Goal: Task Accomplishment & Management: Manage account settings

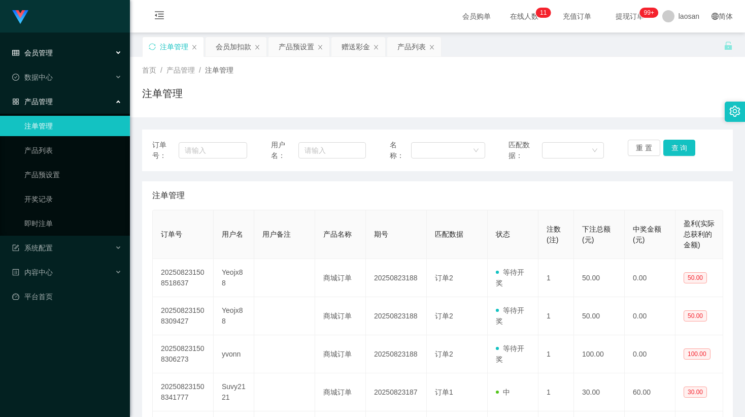
click at [56, 57] on div "会员管理" at bounding box center [65, 53] width 130 height 20
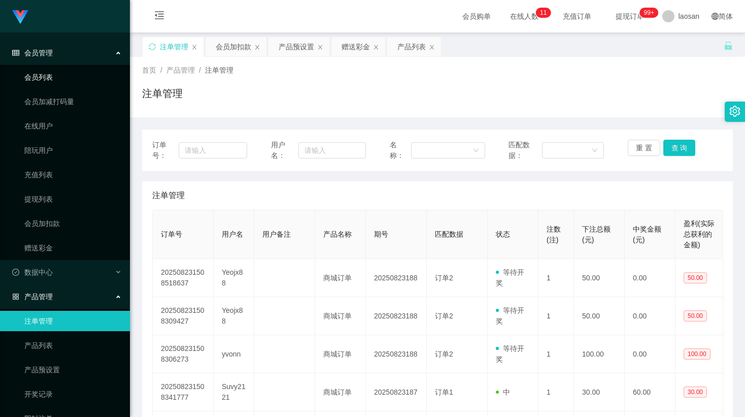
click at [58, 81] on link "会员列表" at bounding box center [72, 77] width 97 height 20
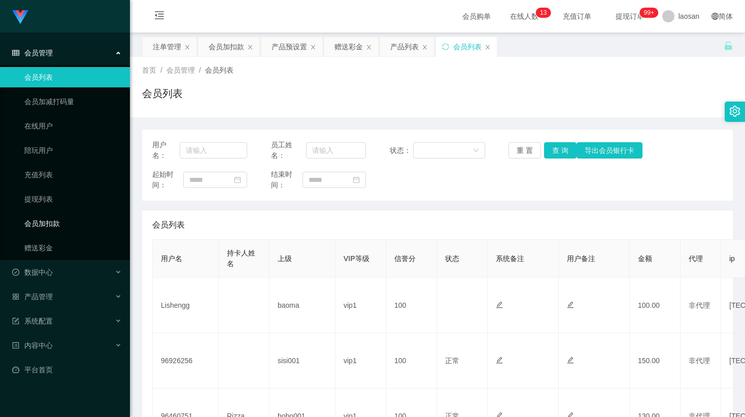
click at [50, 223] on link "会员加扣款" at bounding box center [72, 223] width 97 height 20
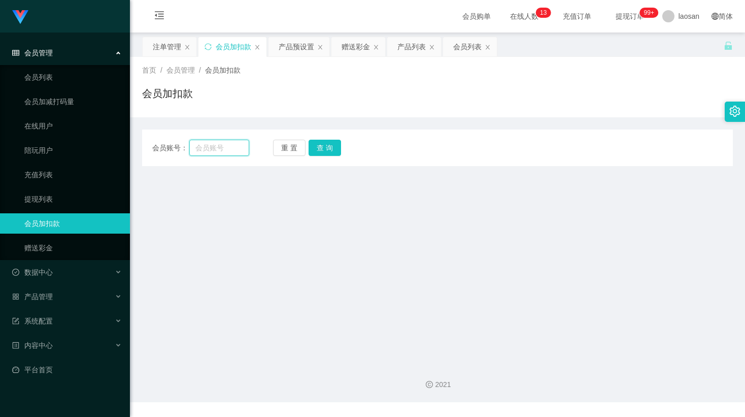
click at [221, 147] on input "text" at bounding box center [219, 148] width 60 height 16
paste input "94578880"
type input "94578880"
click at [336, 145] on button "查 询" at bounding box center [324, 148] width 32 height 16
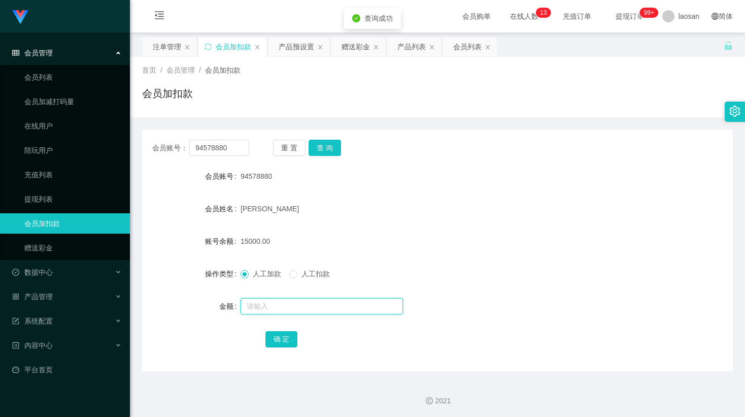
click at [279, 304] on input "text" at bounding box center [321, 306] width 162 height 16
type input "15000"
click at [289, 340] on button "确 定" at bounding box center [281, 339] width 32 height 16
click at [63, 59] on div "会员管理" at bounding box center [65, 53] width 130 height 20
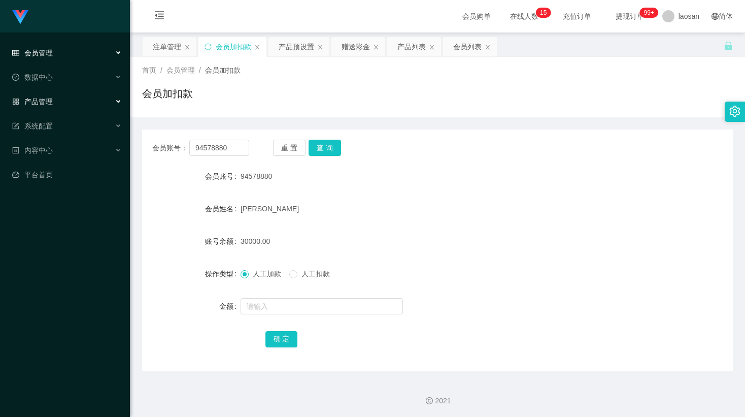
click at [51, 100] on span "产品管理" at bounding box center [32, 101] width 41 height 8
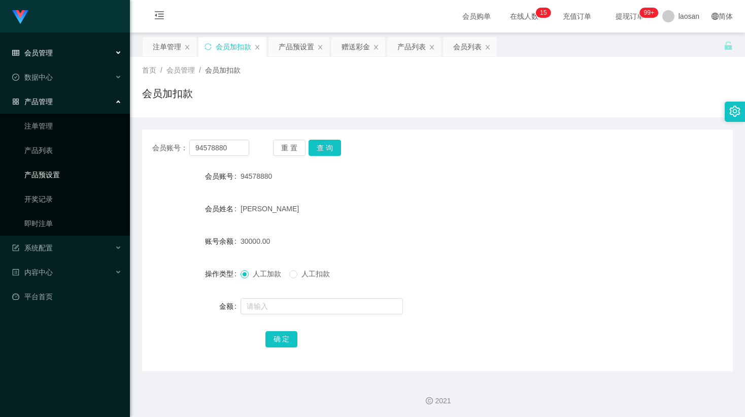
click at [52, 169] on link "产品预设置" at bounding box center [72, 174] width 97 height 20
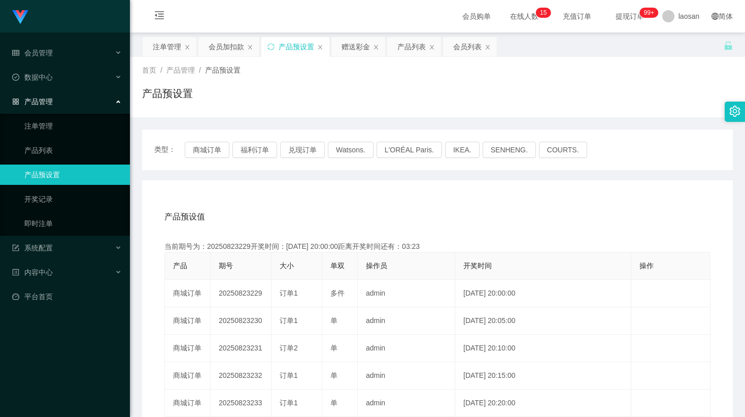
scroll to position [67, 0]
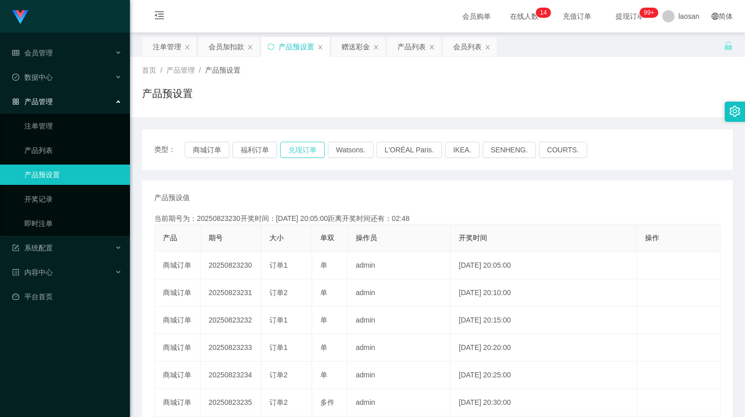
click at [288, 149] on button "兑现订单" at bounding box center [302, 150] width 45 height 16
click at [45, 122] on link "注单管理" at bounding box center [72, 126] width 97 height 20
